Goal: Transaction & Acquisition: Purchase product/service

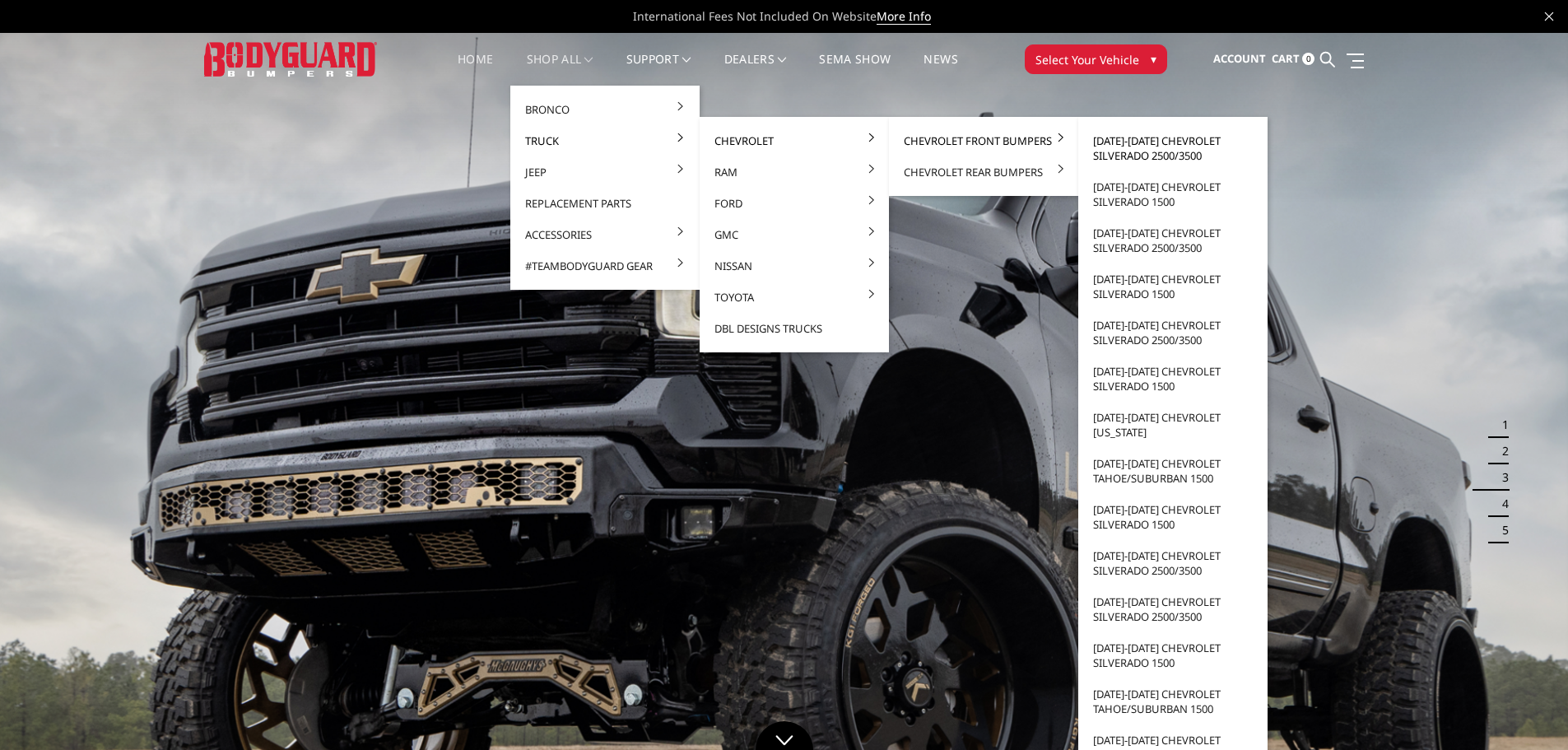
click at [1111, 153] on link "[DATE]-[DATE] Chevrolet Silverado 2500/3500" at bounding box center [1173, 148] width 176 height 46
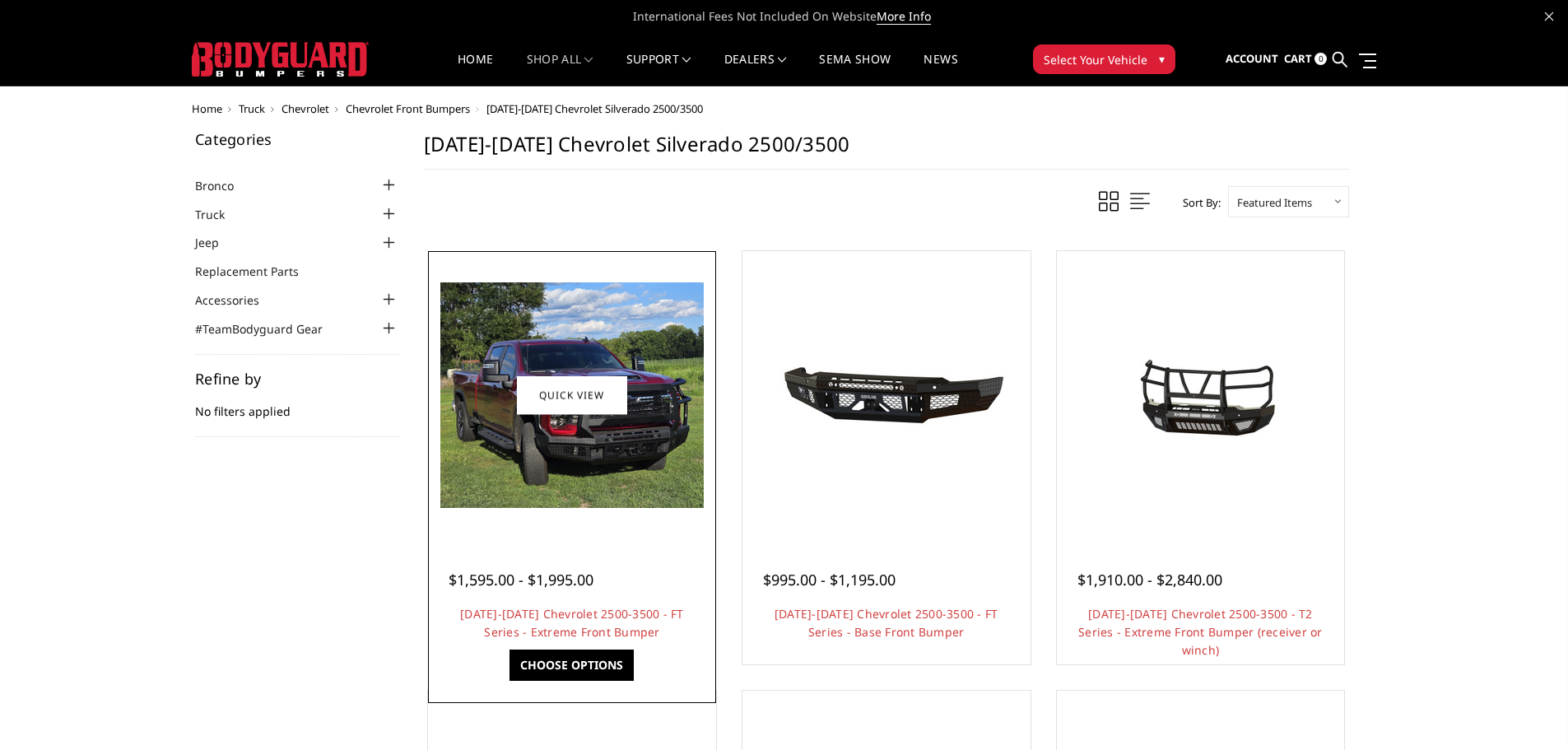
click at [559, 474] on img at bounding box center [572, 395] width 263 height 226
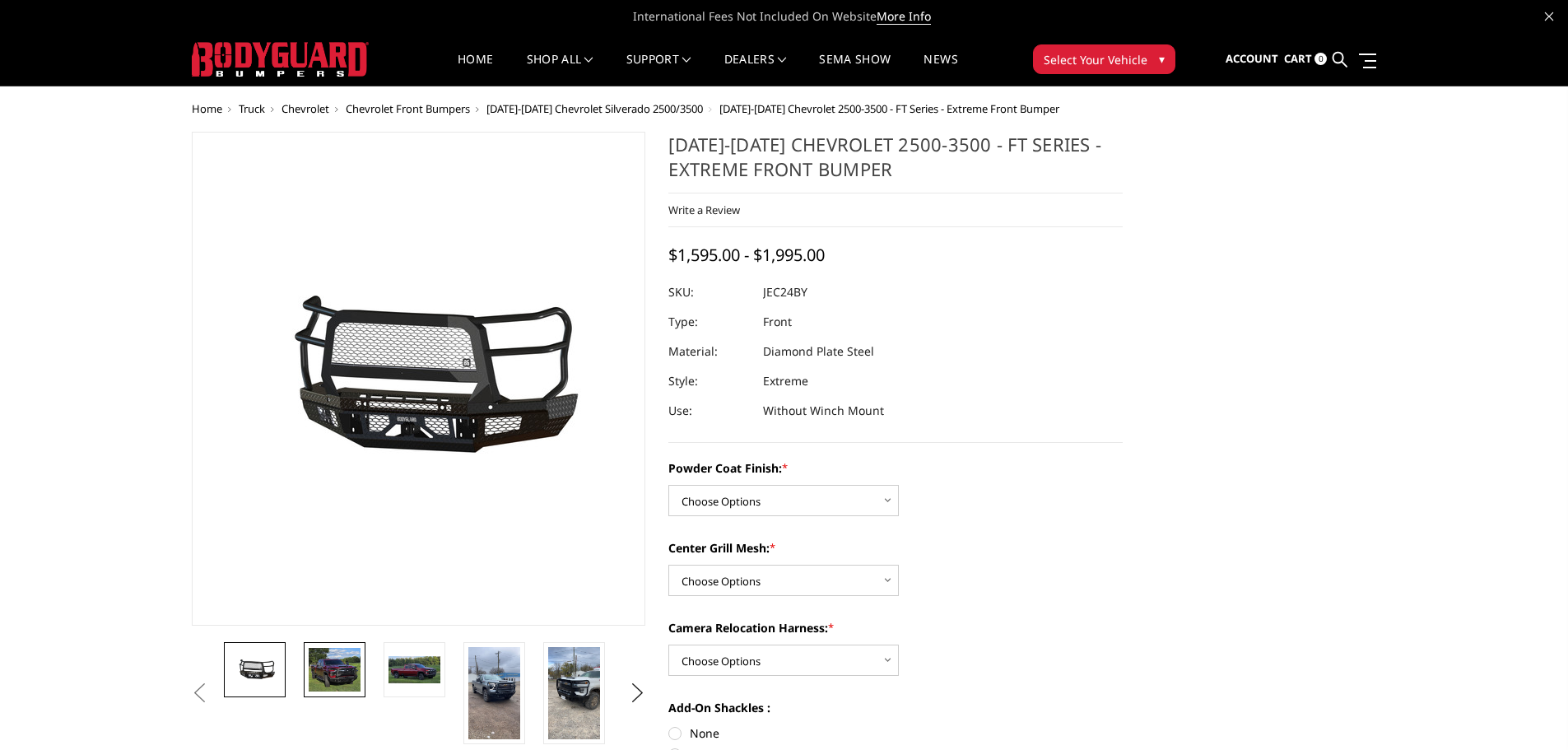
click at [341, 685] on img at bounding box center [334, 670] width 52 height 45
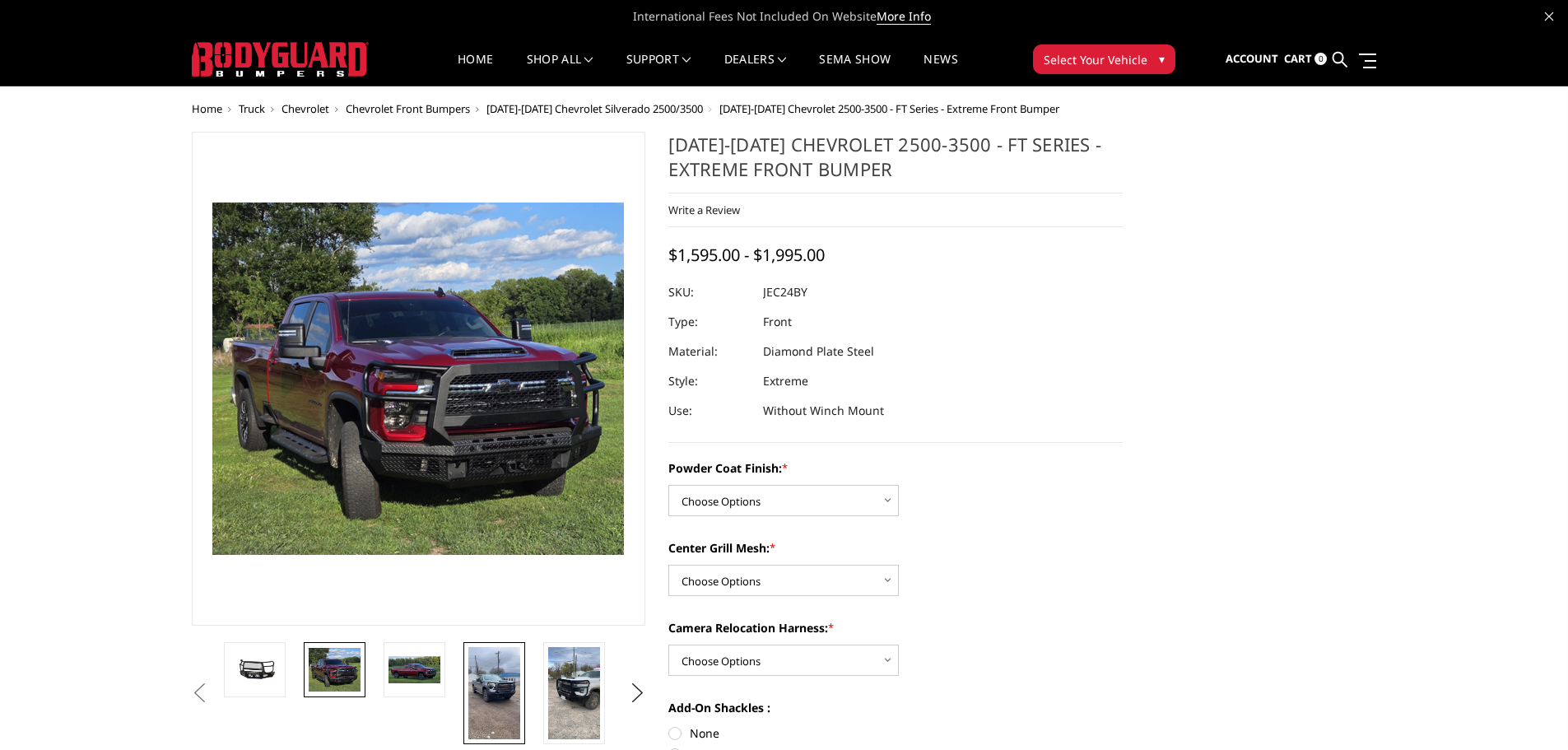
click at [484, 692] on img at bounding box center [494, 693] width 52 height 92
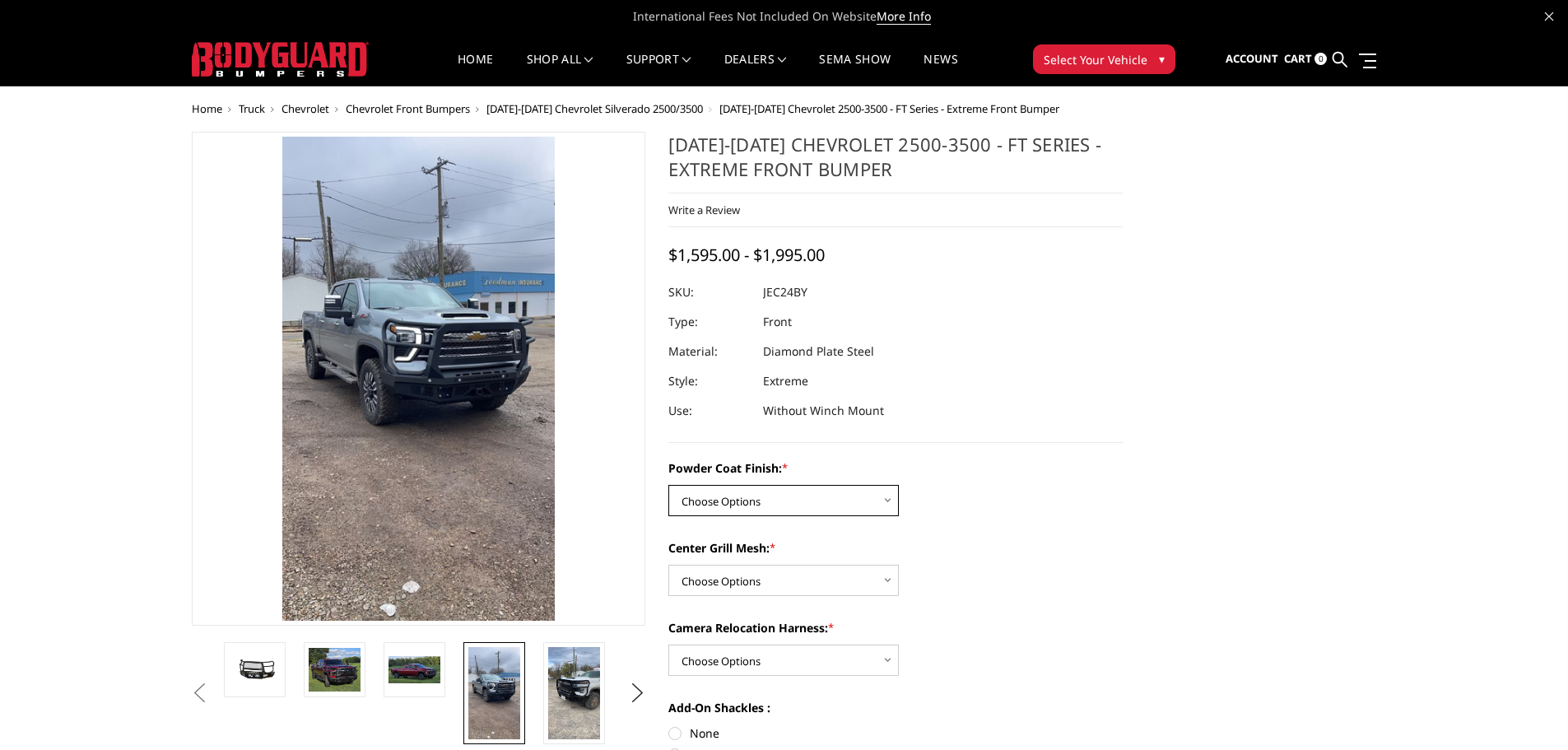
click at [753, 490] on select "Choose Options Bare Metal Gloss Black Powder Coat Textured Black Powder Coat" at bounding box center [783, 500] width 231 height 31
click at [668, 485] on select "Choose Options Bare Metal Gloss Black Powder Coat Textured Black Powder Coat" at bounding box center [783, 500] width 231 height 31
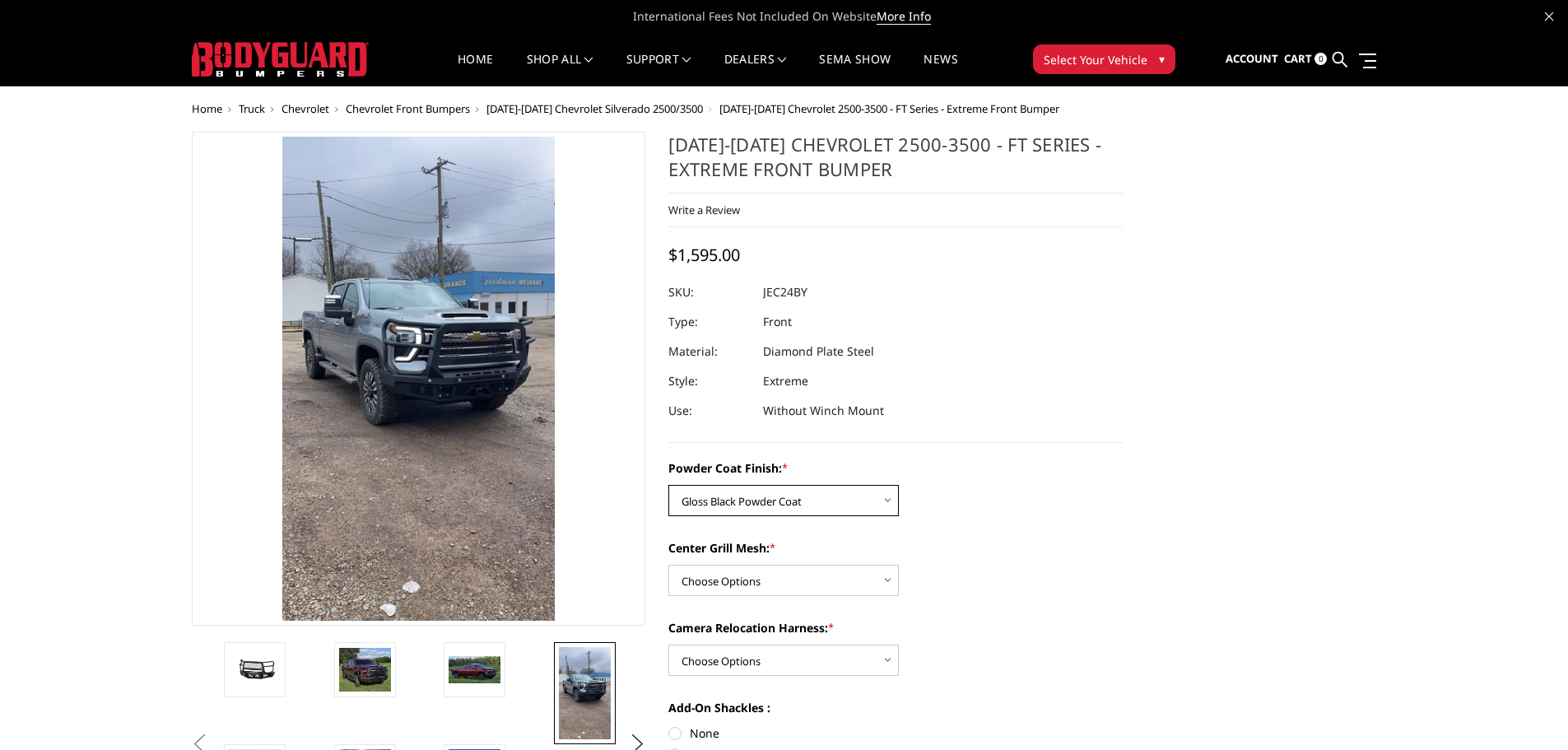
click at [841, 499] on select "Choose Options Bare Metal Gloss Black Powder Coat Textured Black Powder Coat" at bounding box center [783, 500] width 231 height 31
click at [668, 485] on select "Choose Options Bare Metal Gloss Black Powder Coat Textured Black Powder Coat" at bounding box center [783, 500] width 231 height 31
click at [821, 509] on select "Choose Options Bare Metal Gloss Black Powder Coat Textured Black Powder Coat" at bounding box center [783, 500] width 231 height 31
select select "3278"
click at [668, 485] on select "Choose Options Bare Metal Gloss Black Powder Coat Textured Black Powder Coat" at bounding box center [783, 500] width 231 height 31
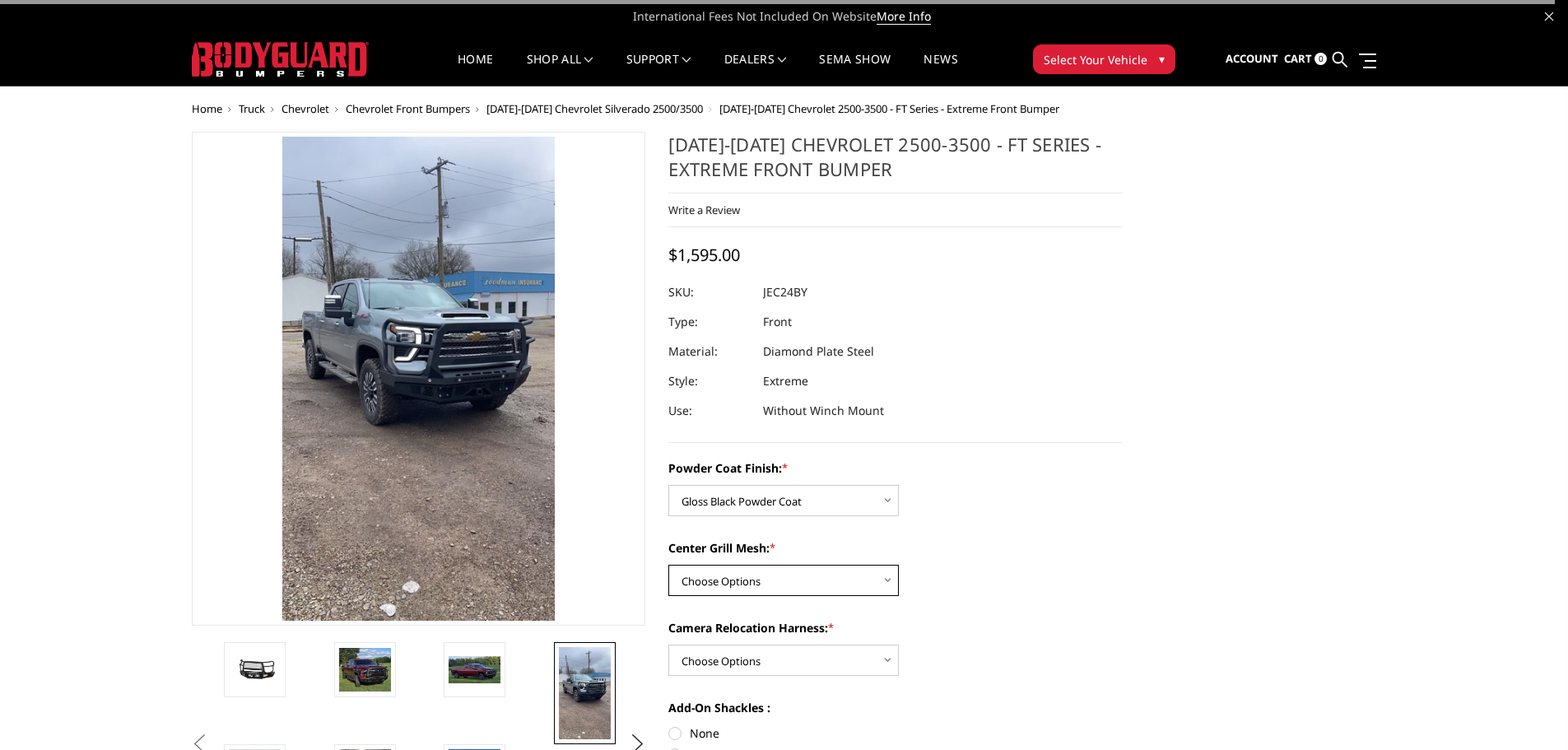
click at [770, 575] on select "Choose Options WITH Expanded Metal in Center Grill WITHOUT Expanded Metal in Ce…" at bounding box center [783, 580] width 231 height 31
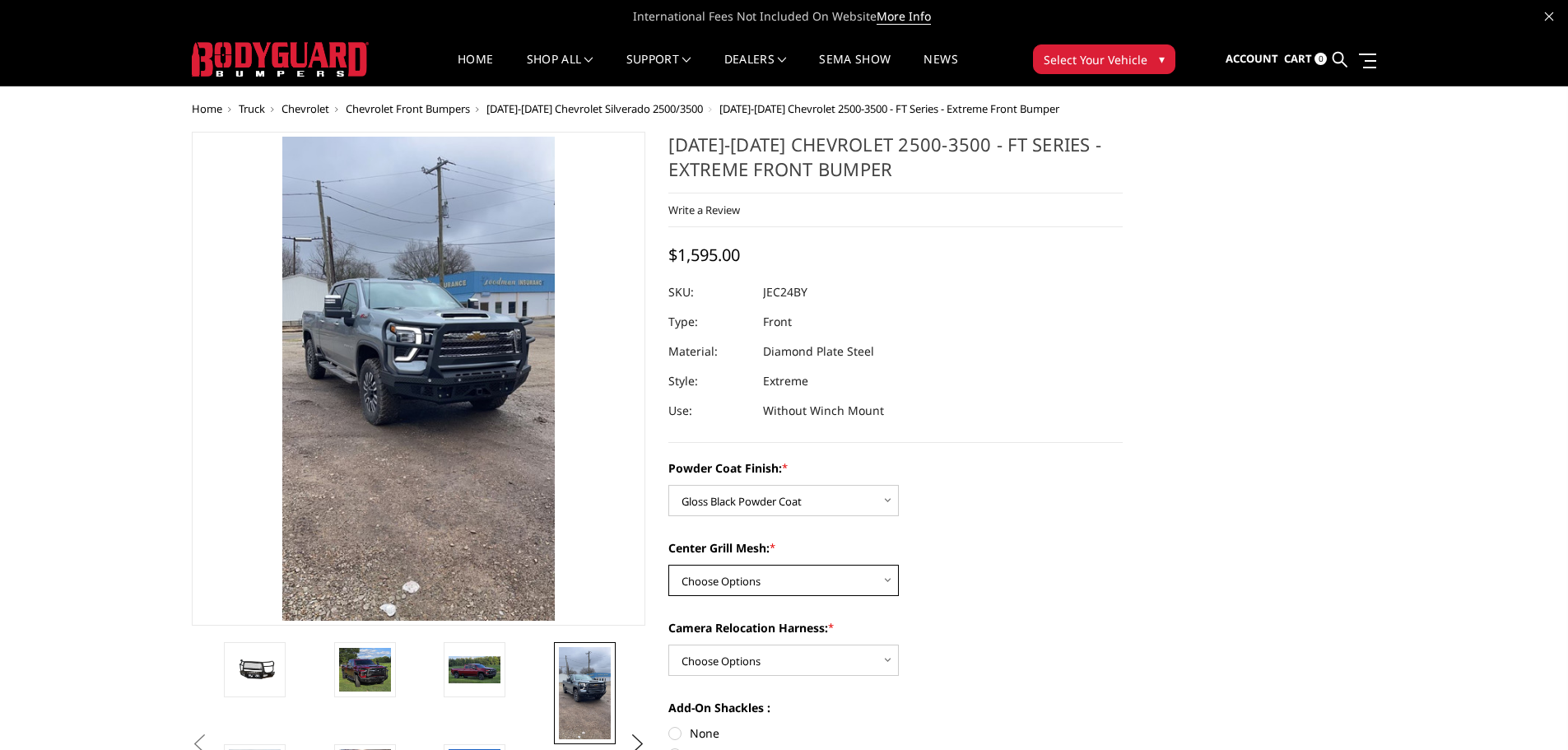
select select "3280"
click at [668, 565] on select "Choose Options WITH Expanded Metal in Center Grill WITHOUT Expanded Metal in Ce…" at bounding box center [783, 580] width 231 height 31
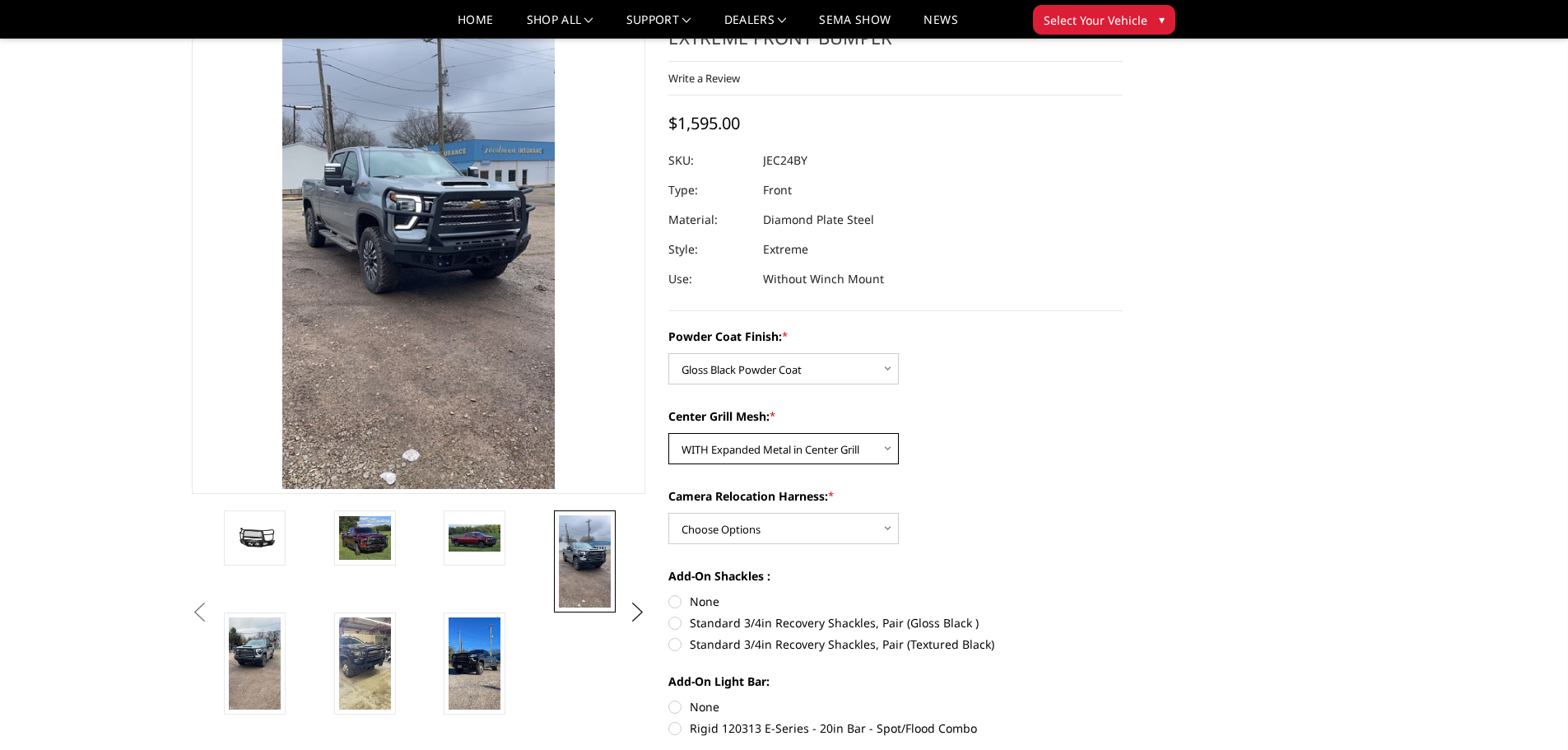
scroll to position [82, 0]
click at [810, 536] on select "Choose Options WITH Camera Relocation Harness WITHOUT Camera Relocation Harness" at bounding box center [783, 528] width 231 height 31
select select "3283"
click at [668, 513] on select "Choose Options WITH Camera Relocation Harness WITHOUT Camera Relocation Harness" at bounding box center [783, 528] width 231 height 31
click at [798, 446] on select "Choose Options WITH Expanded Metal in Center Grill WITHOUT Expanded Metal in Ce…" at bounding box center [783, 448] width 231 height 31
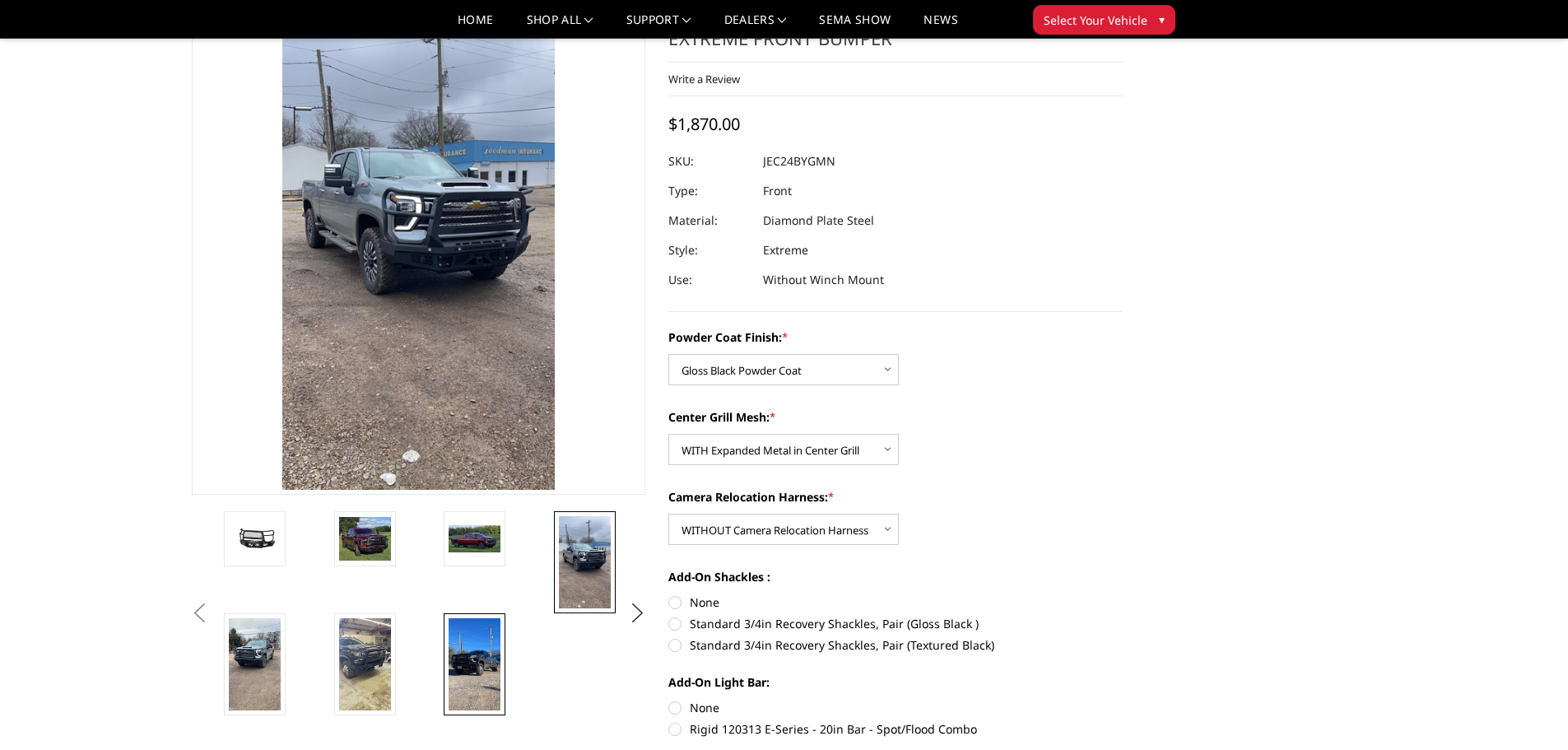
click at [476, 668] on img at bounding box center [474, 664] width 52 height 92
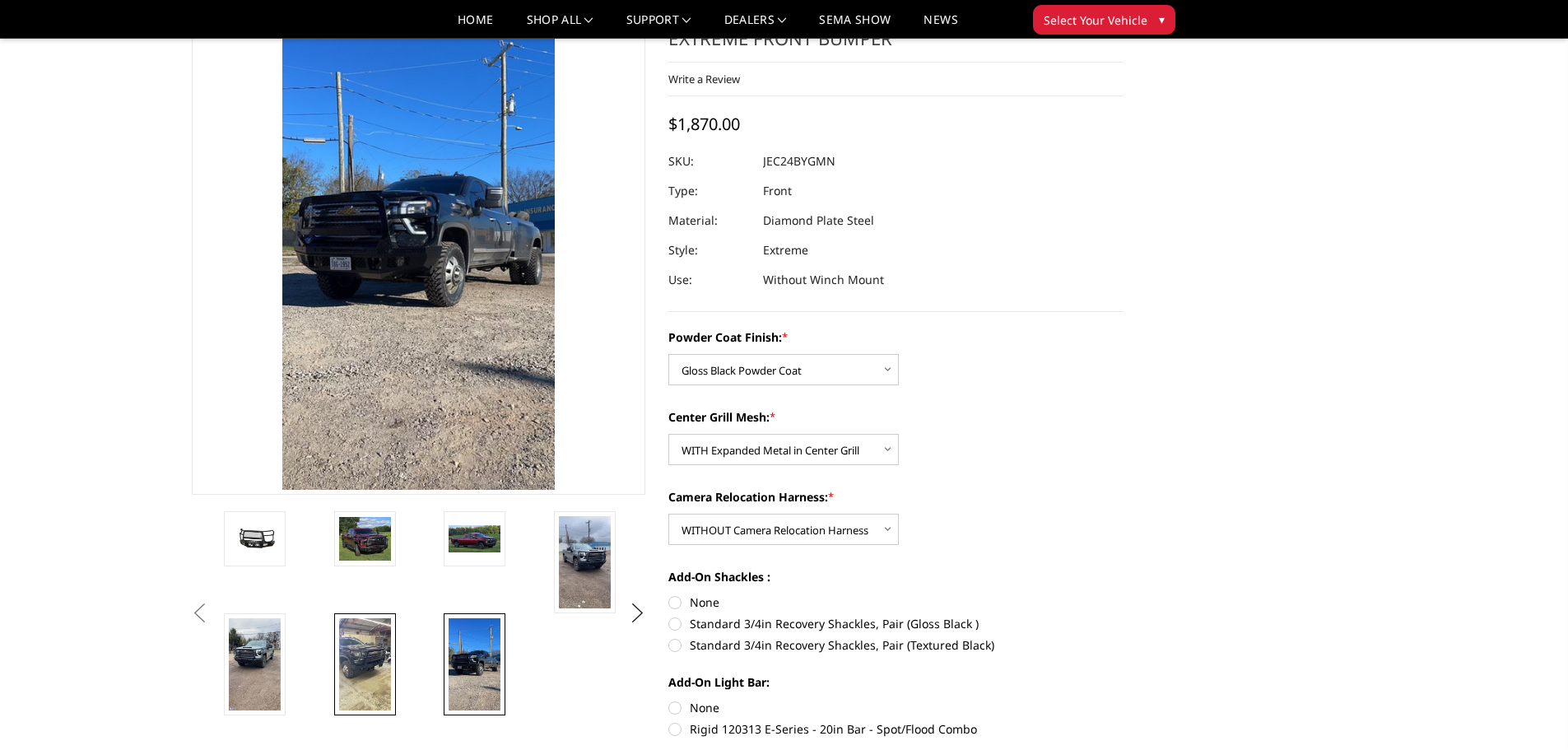
click at [375, 664] on img at bounding box center [365, 664] width 52 height 92
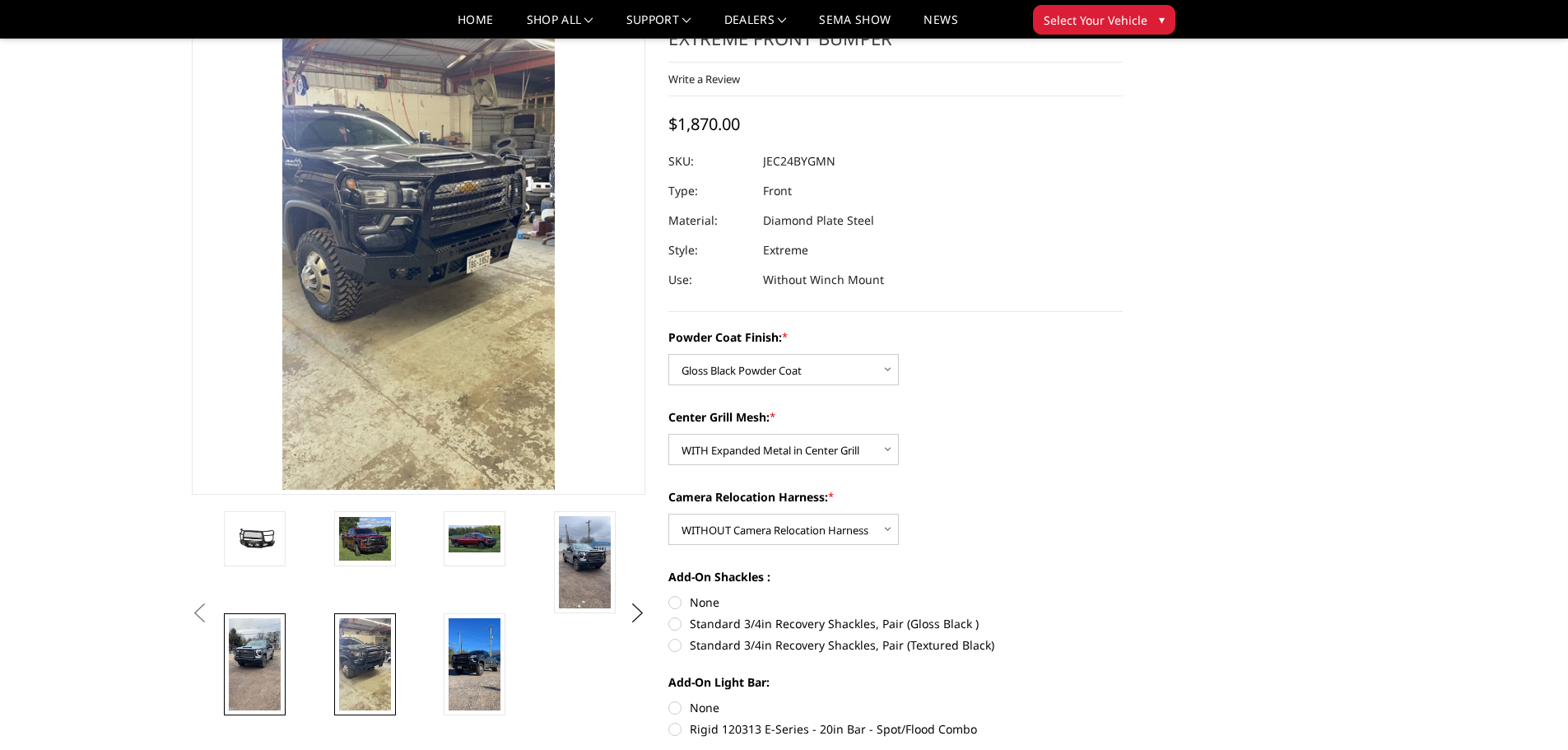
click at [235, 673] on img at bounding box center [255, 664] width 52 height 92
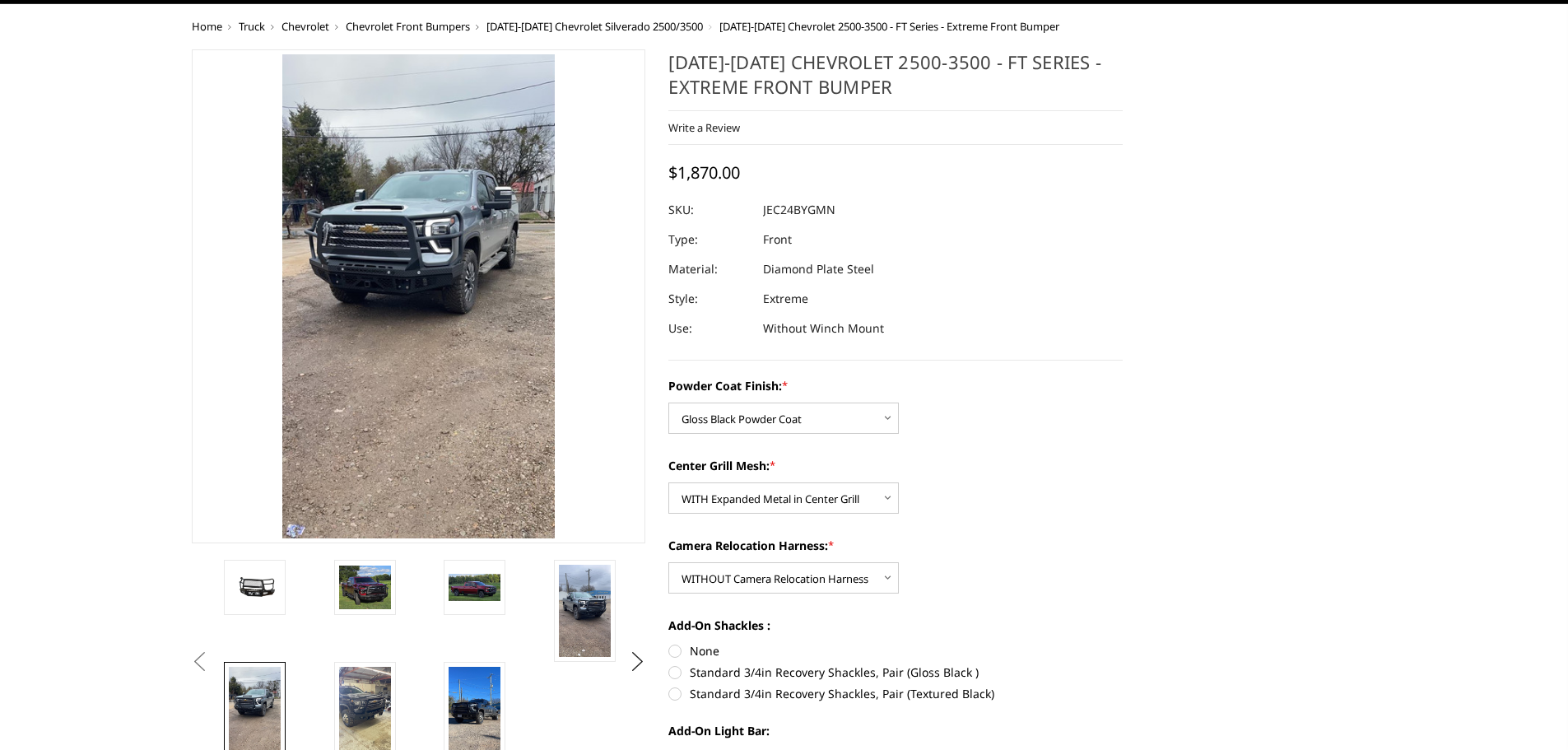
scroll to position [0, 0]
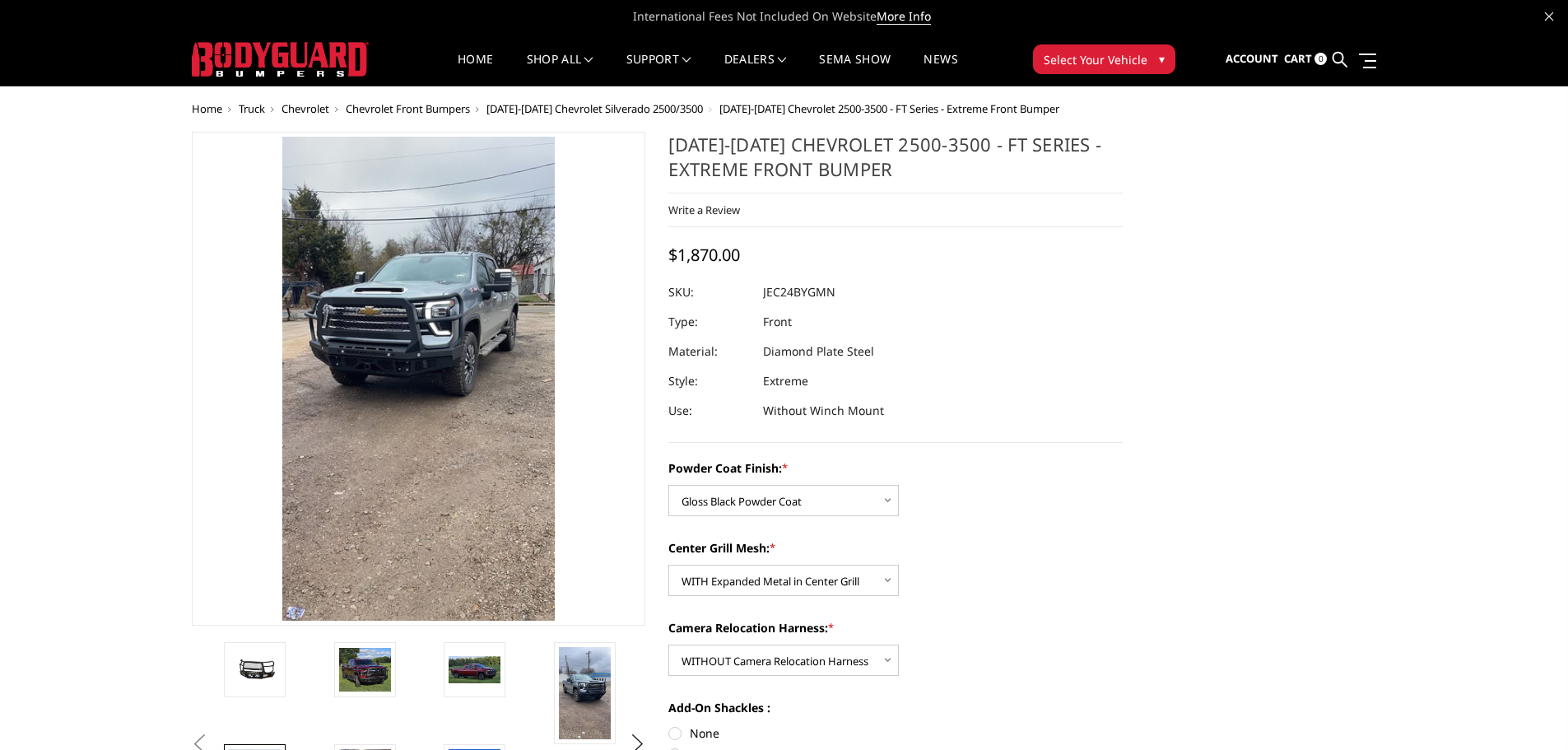
click at [625, 113] on span "[DATE]-[DATE] Chevrolet Silverado 2500/3500" at bounding box center [594, 108] width 217 height 15
